Goal: Task Accomplishment & Management: Use online tool/utility

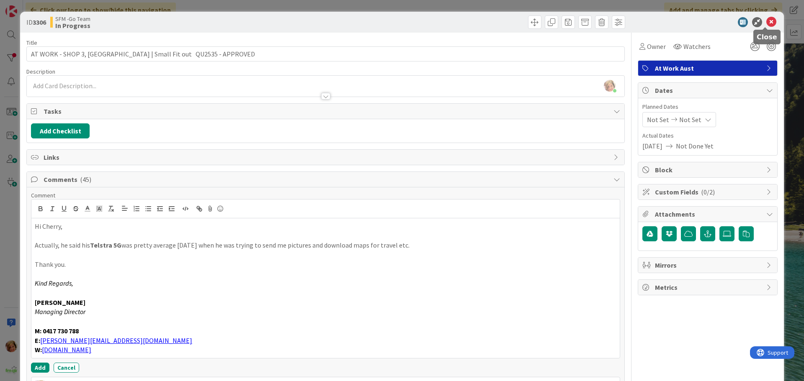
click at [766, 22] on icon at bounding box center [771, 22] width 10 height 10
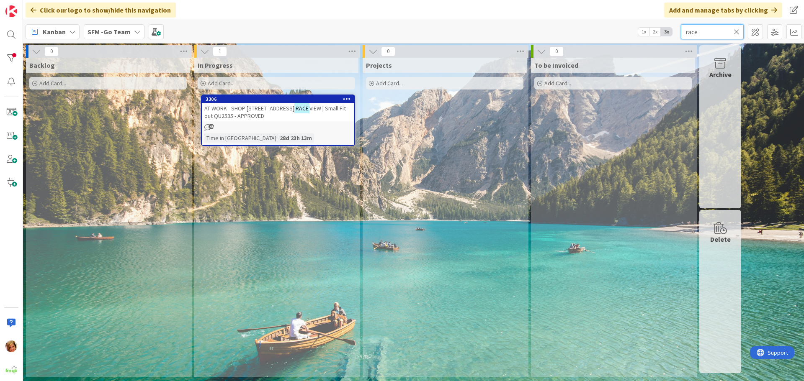
click at [716, 29] on input "race" at bounding box center [712, 31] width 63 height 15
type input "r"
type input "oxley"
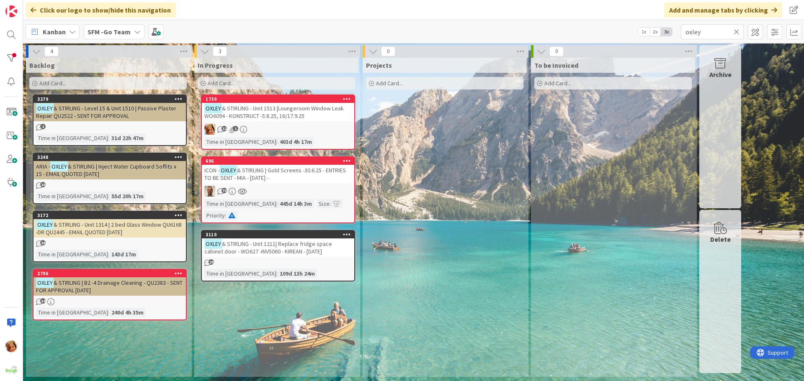
click at [282, 108] on span "& STIRLING - Unit 1513 |Loungeroom Window Leak WO6094 - KONSTRUCT -5.8.25, 16/1…" at bounding box center [273, 112] width 139 height 15
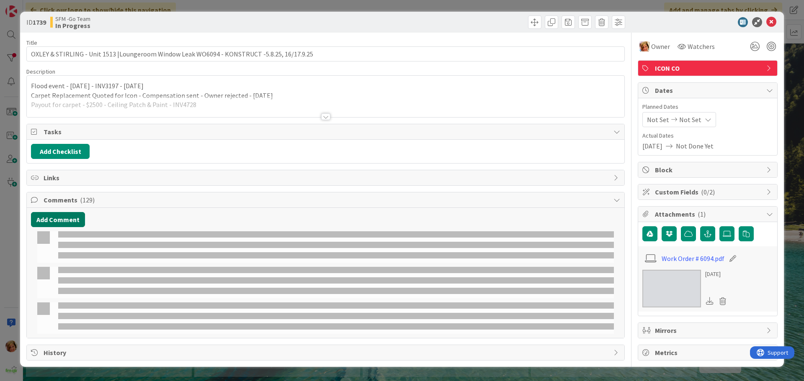
click at [72, 219] on button "Add Comment" at bounding box center [58, 219] width 54 height 15
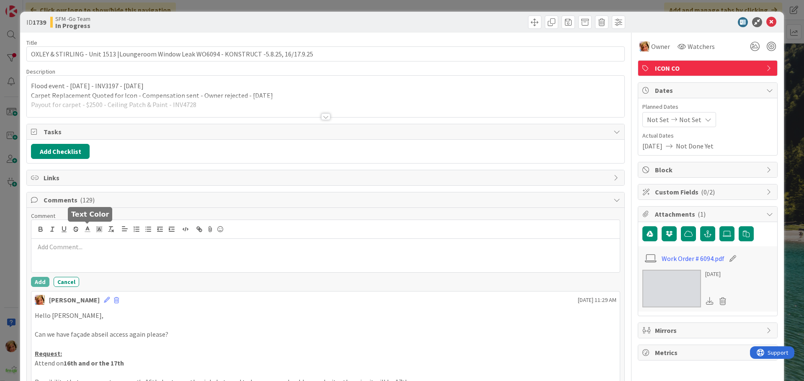
click at [86, 250] on p at bounding box center [325, 247] width 581 height 10
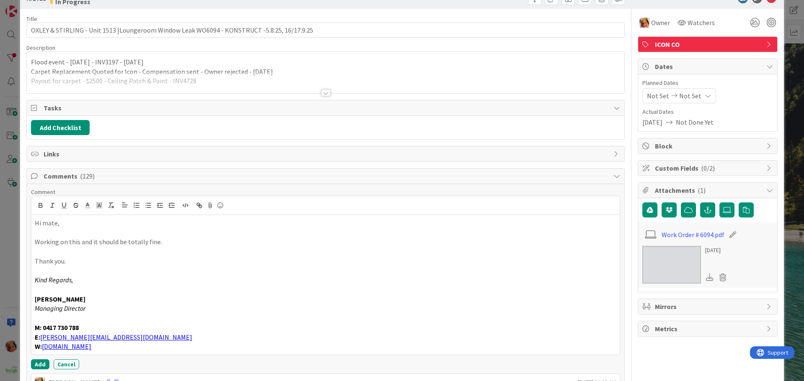
scroll to position [42, 0]
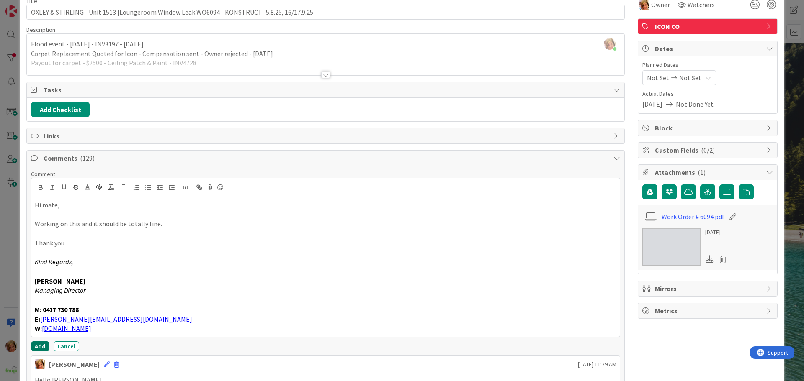
click at [38, 345] on button "Add" at bounding box center [40, 347] width 18 height 10
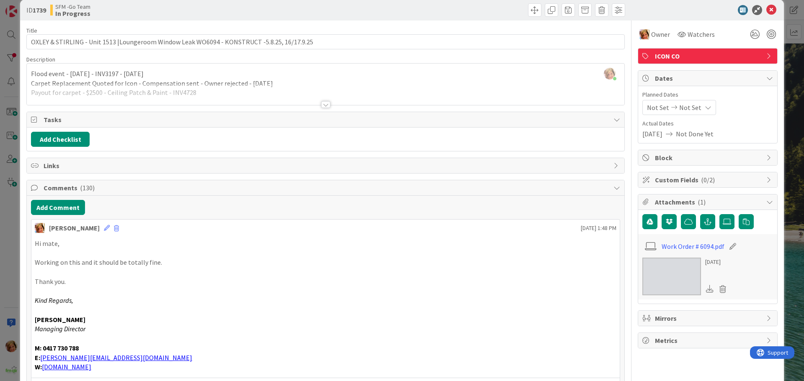
scroll to position [0, 0]
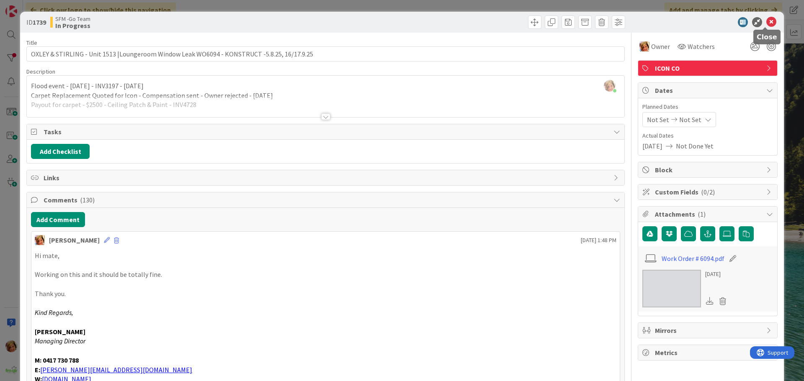
drag, startPoint x: 768, startPoint y: 20, endPoint x: 744, endPoint y: 23, distance: 23.7
click at [768, 20] on icon at bounding box center [771, 22] width 10 height 10
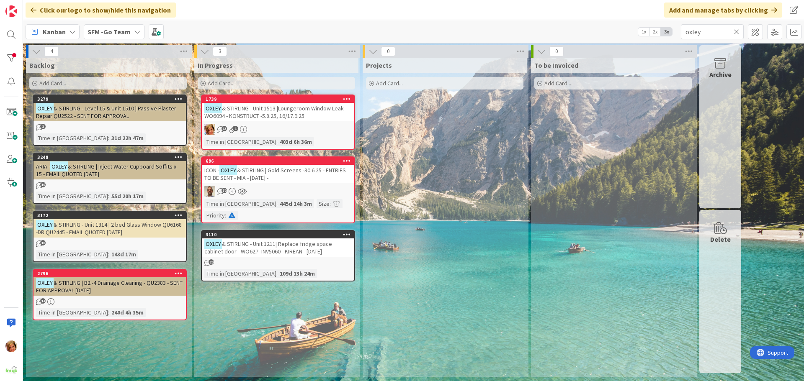
click at [736, 30] on icon at bounding box center [736, 32] width 6 height 8
click at [736, 30] on input "text" at bounding box center [712, 31] width 63 height 15
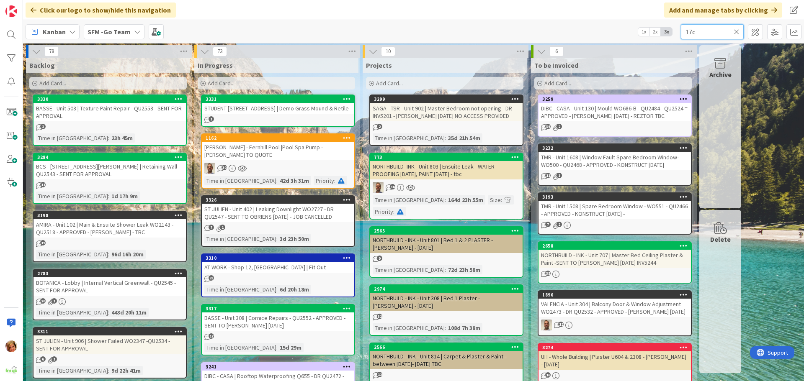
type input "17c"
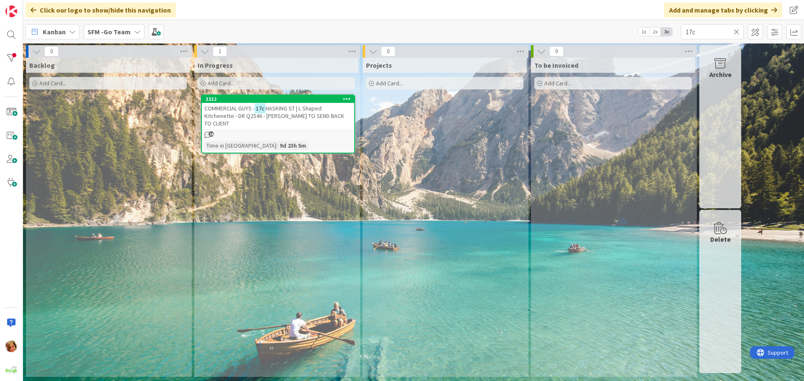
click at [314, 116] on span "HASKING ST | L Shaped Kitchenette - DR Q2546 - [PERSON_NAME] TO SEND BACK TO CL…" at bounding box center [274, 116] width 140 height 23
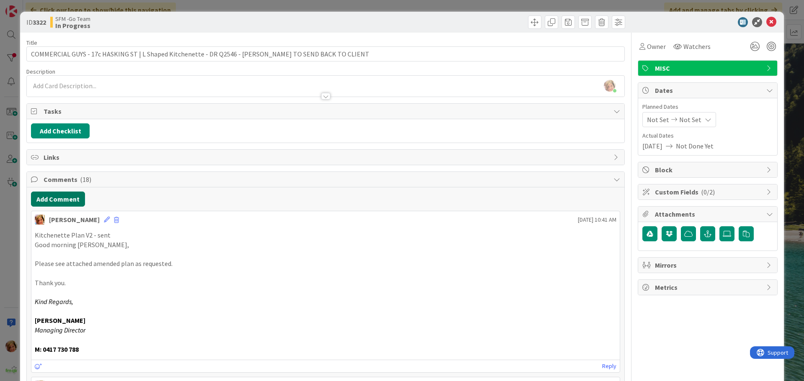
click at [62, 201] on button "Add Comment" at bounding box center [58, 199] width 54 height 15
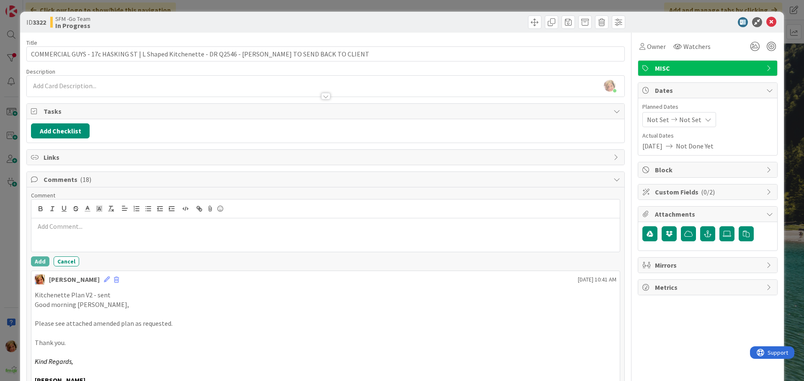
click at [75, 234] on div at bounding box center [325, 235] width 588 height 33
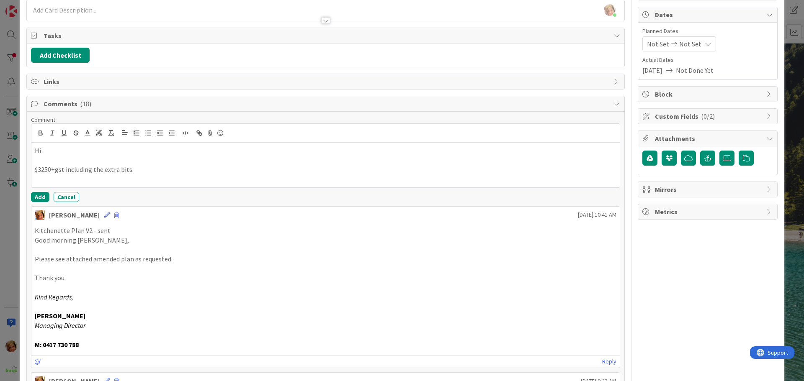
scroll to position [84, 0]
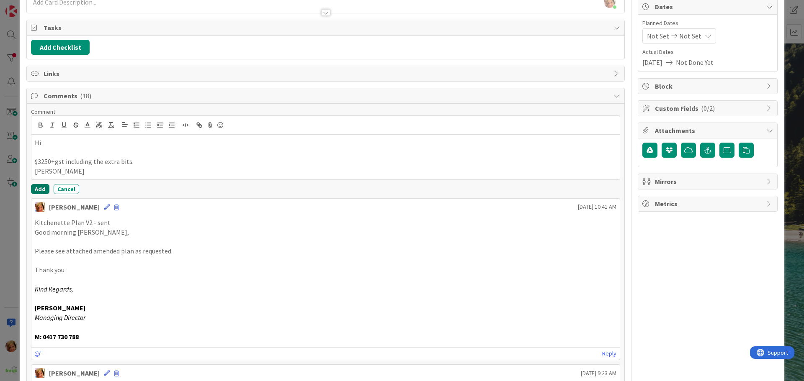
click at [43, 189] on button "Add" at bounding box center [40, 189] width 18 height 10
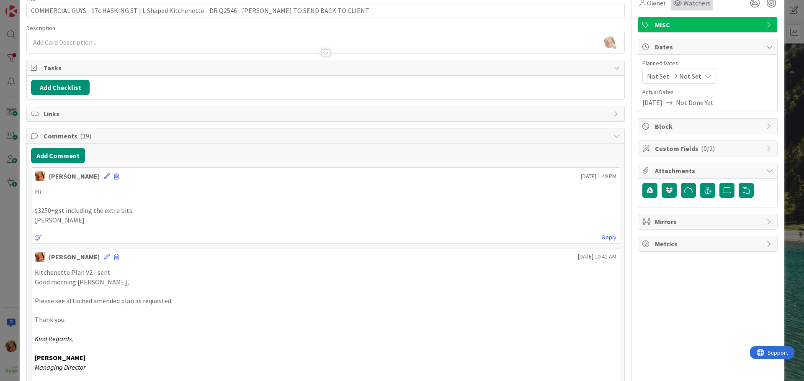
scroll to position [0, 0]
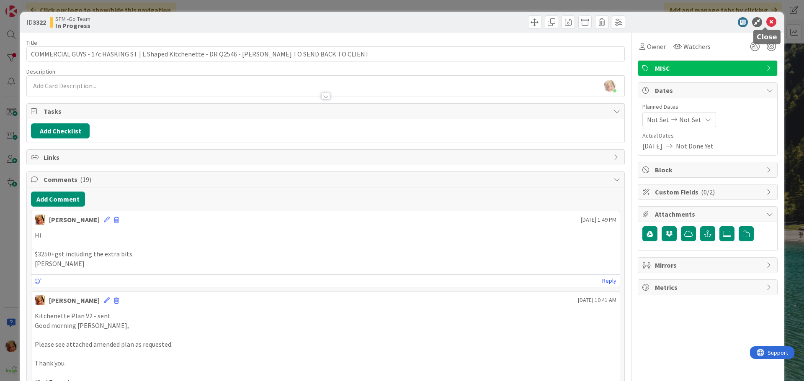
click at [766, 20] on icon at bounding box center [771, 22] width 10 height 10
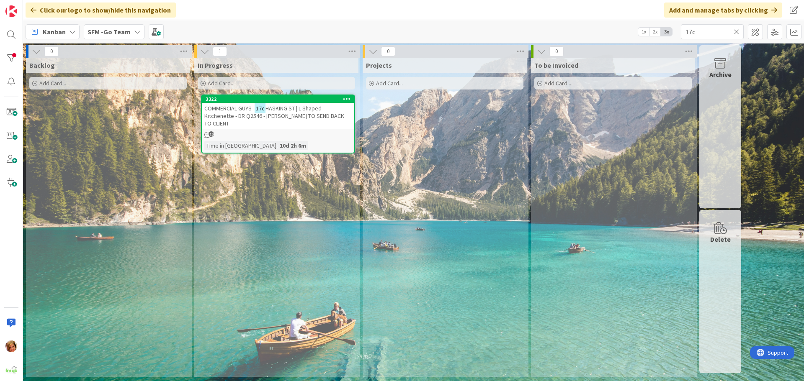
click at [737, 31] on icon at bounding box center [736, 32] width 6 height 8
click at [736, 29] on input "text" at bounding box center [712, 31] width 63 height 15
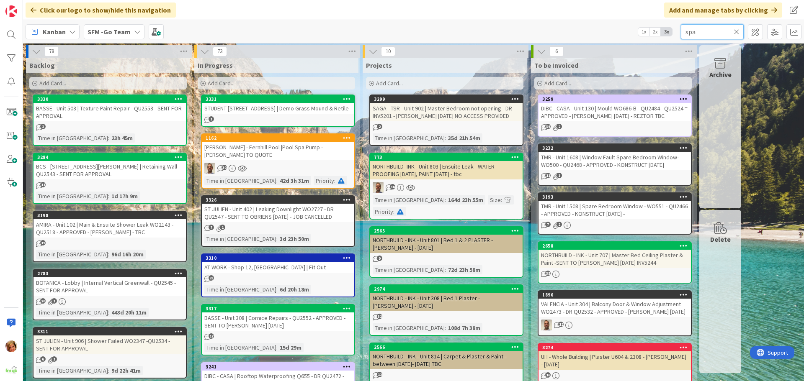
type input "spa"
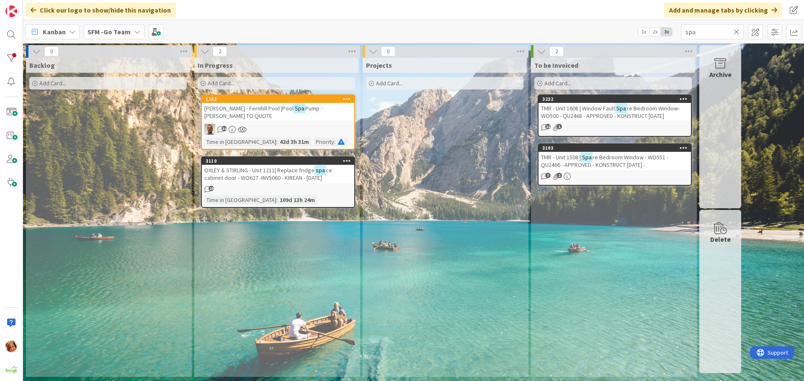
click at [254, 110] on span "[PERSON_NAME] - Fernhill Pool |Pool" at bounding box center [248, 109] width 89 height 8
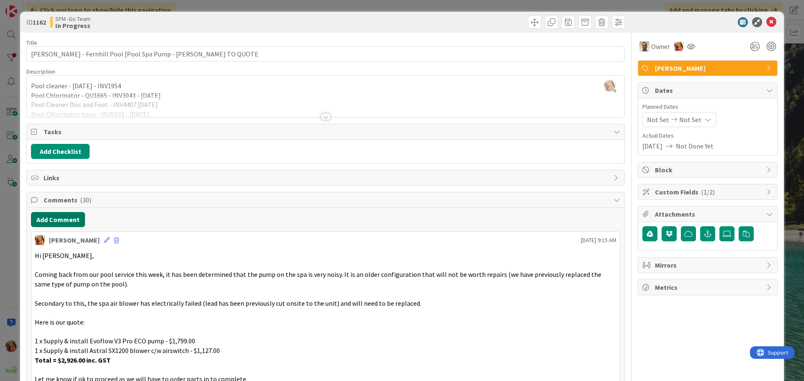
click at [54, 218] on button "Add Comment" at bounding box center [58, 219] width 54 height 15
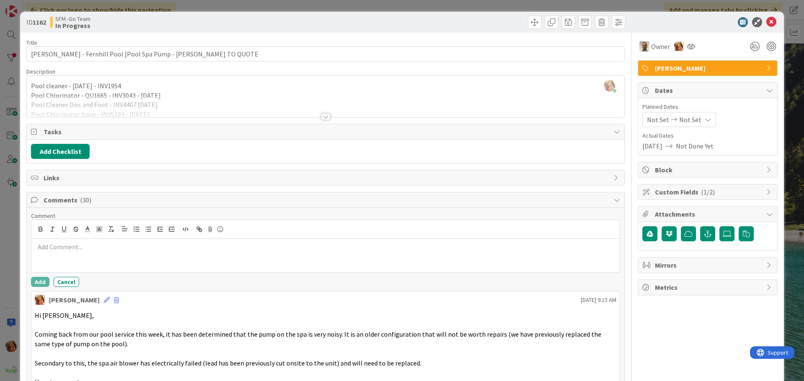
click at [91, 240] on div at bounding box center [325, 255] width 588 height 33
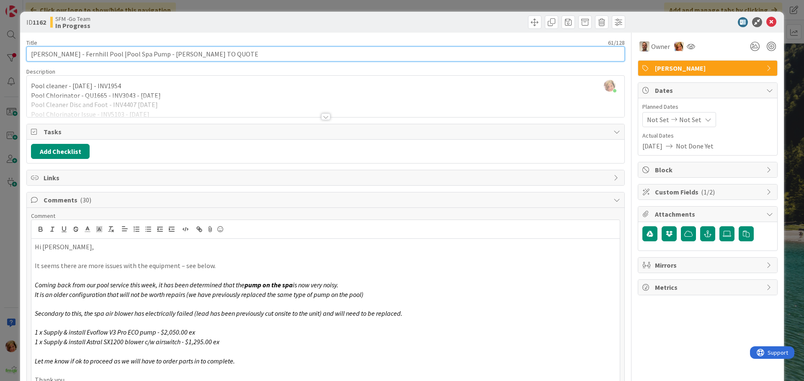
click at [227, 51] on input "[PERSON_NAME] - Fernhill Pool |Pool Spa Pump - [PERSON_NAME] TO QUOTE" at bounding box center [325, 53] width 598 height 15
type input "[PERSON_NAME] - Fernhill Pool |Pool Spa Pump -EMAIL QUOTED [DATE]"
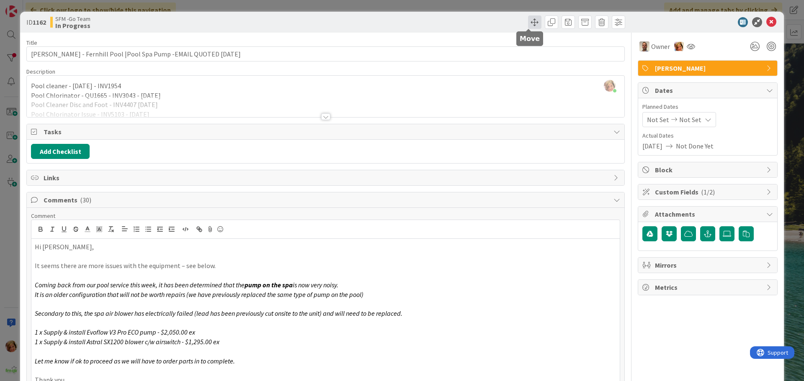
click at [530, 19] on span at bounding box center [534, 21] width 13 height 13
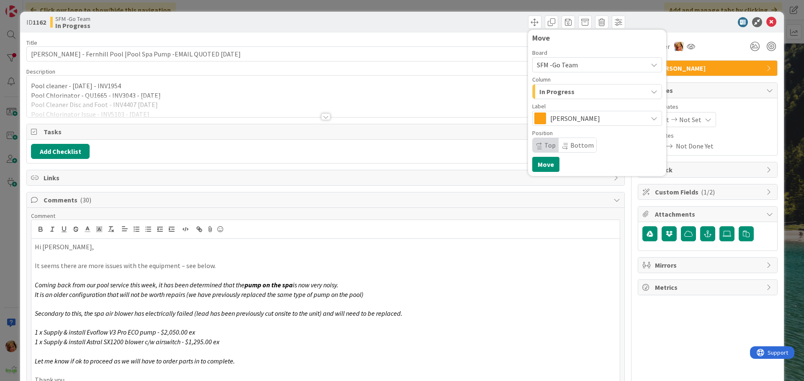
click at [568, 91] on div "In Progress" at bounding box center [592, 91] width 110 height 13
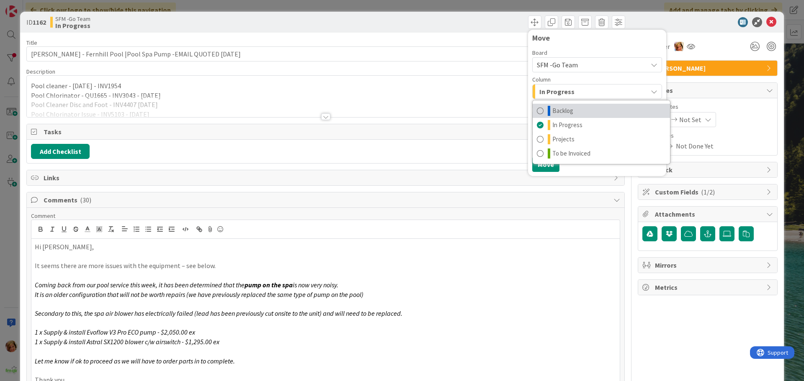
click at [571, 113] on link "Backlog" at bounding box center [601, 111] width 137 height 14
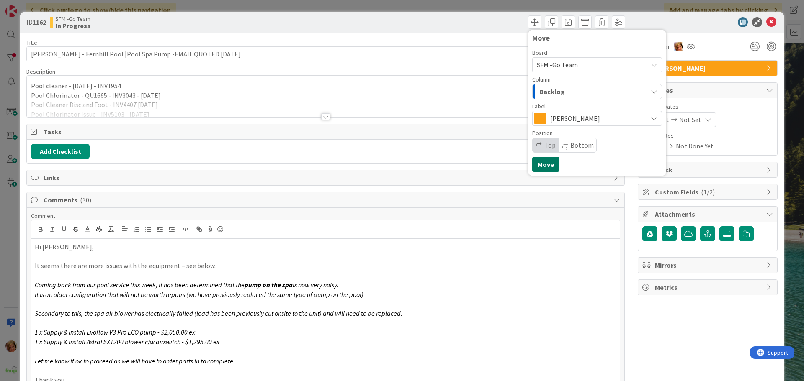
click at [535, 161] on button "Move" at bounding box center [545, 164] width 27 height 15
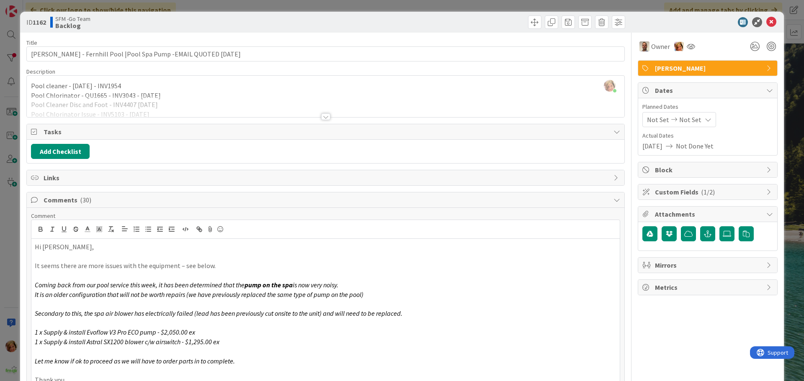
click at [485, 25] on div "Move Move" at bounding box center [476, 21] width 297 height 13
click at [766, 21] on icon at bounding box center [771, 22] width 10 height 10
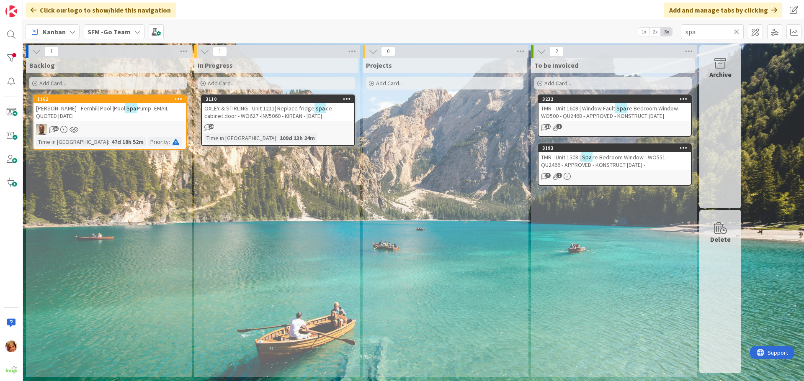
click at [736, 32] on icon at bounding box center [736, 32] width 6 height 8
click at [736, 32] on input "text" at bounding box center [712, 31] width 63 height 15
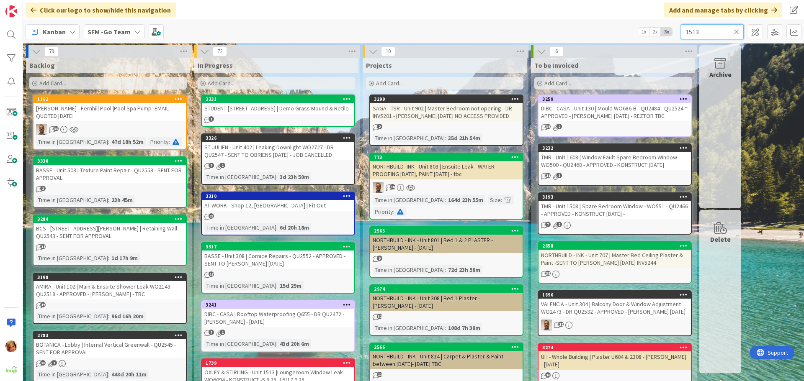
type input "1513"
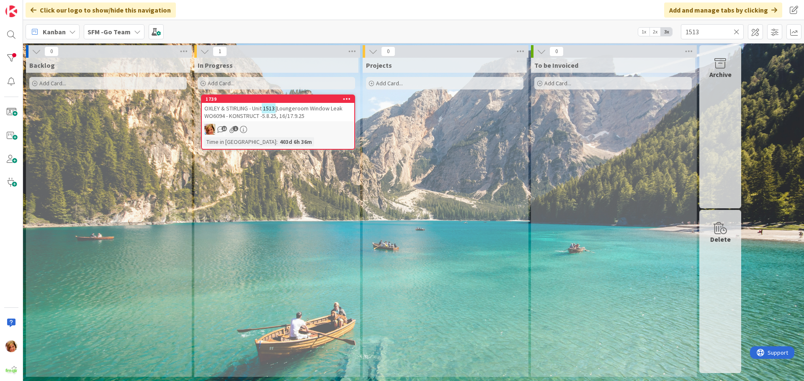
click at [307, 108] on span "|Loungeroom Window Leak WO6094 - KONSTRUCT -5.8.25, 16/17.9.25" at bounding box center [273, 112] width 138 height 15
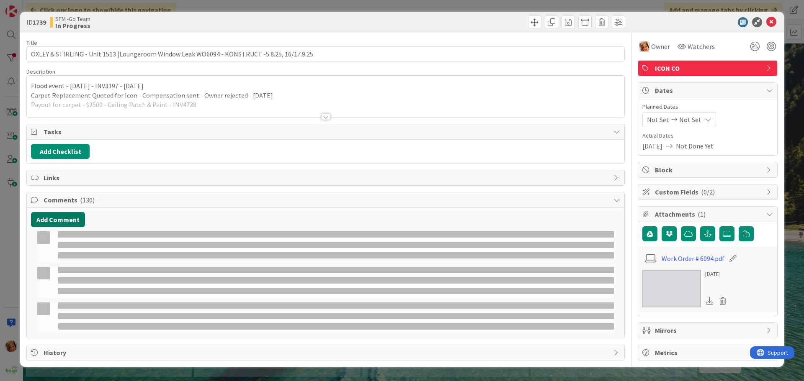
click at [54, 219] on button "Add Comment" at bounding box center [58, 219] width 54 height 15
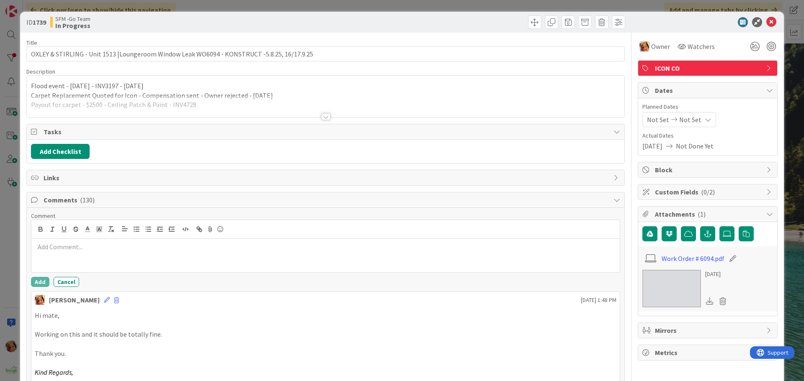
click at [86, 244] on p at bounding box center [325, 247] width 581 height 10
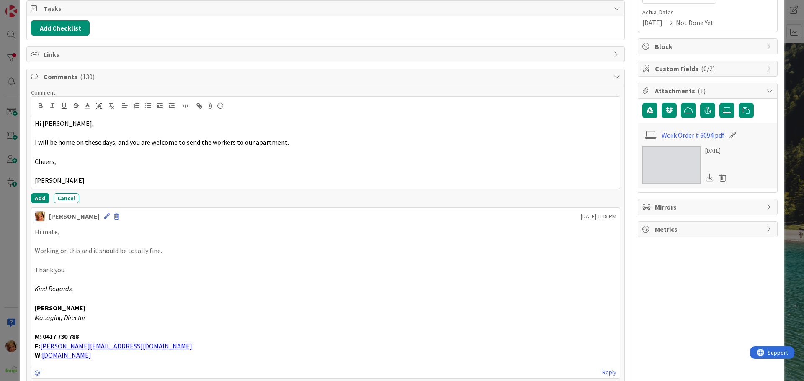
scroll to position [126, 0]
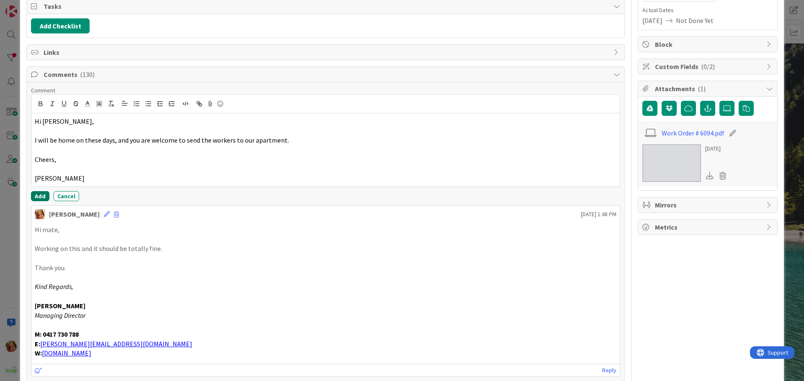
click at [40, 197] on button "Add" at bounding box center [40, 196] width 18 height 10
